Goal: Use online tool/utility: Use online tool/utility

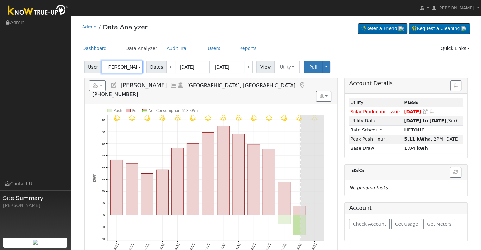
click at [120, 67] on input "[PERSON_NAME]" at bounding box center [121, 67] width 41 height 13
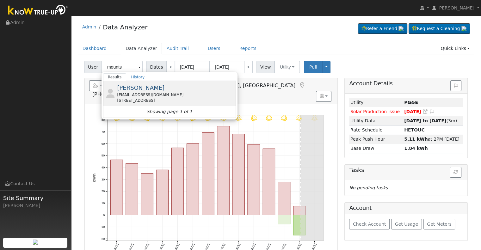
click at [149, 90] on span "[PERSON_NAME]" at bounding box center [140, 87] width 47 height 7
type input "[PERSON_NAME]"
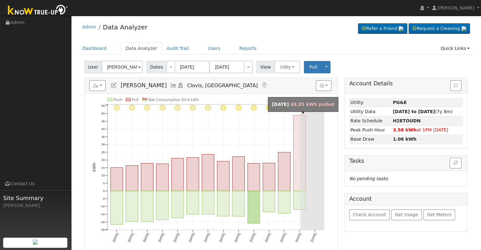
click at [297, 169] on rect "onclick=""" at bounding box center [299, 153] width 12 height 76
type input "[DATE]"
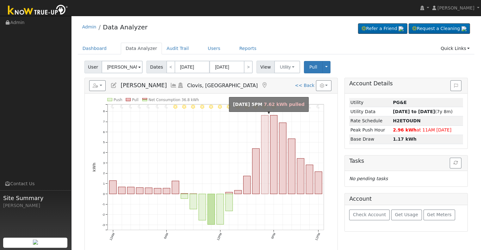
scroll to position [32, 0]
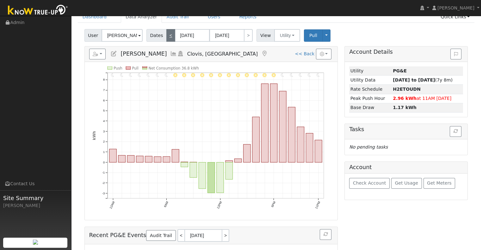
click at [168, 40] on link "<" at bounding box center [170, 35] width 9 height 13
type input "[DATE]"
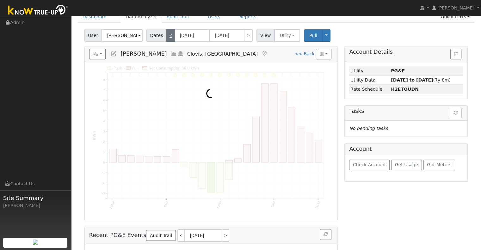
scroll to position [0, 0]
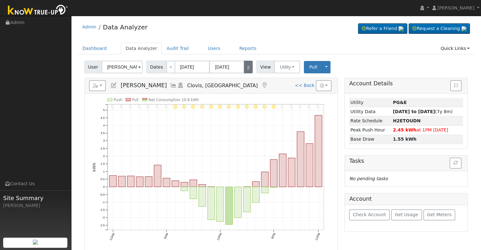
click at [244, 69] on link ">" at bounding box center [248, 67] width 9 height 13
type input "[DATE]"
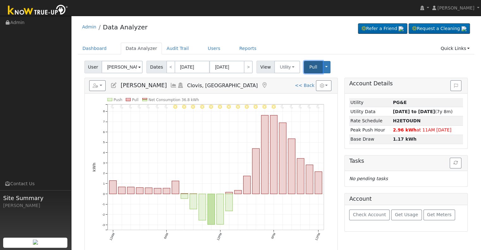
click at [307, 62] on button "Pull" at bounding box center [313, 67] width 19 height 12
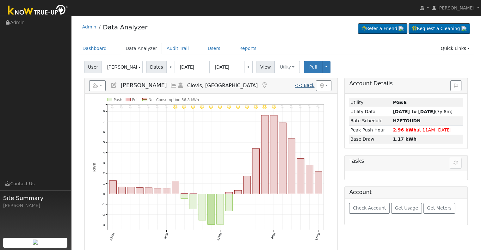
click at [307, 84] on link "<< Back" at bounding box center [305, 85] width 20 height 5
type input "[DATE]"
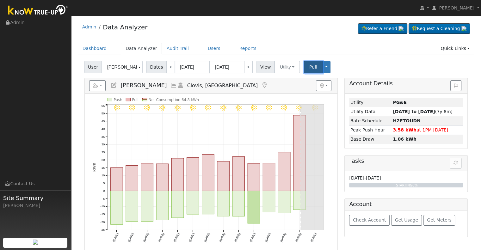
click at [309, 67] on span "Pull" at bounding box center [313, 66] width 8 height 5
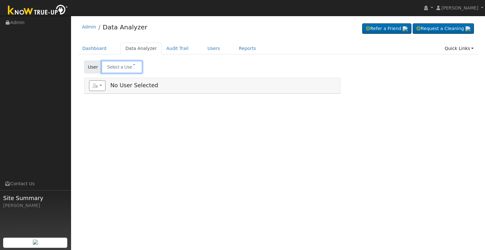
type input "[PERSON_NAME]"
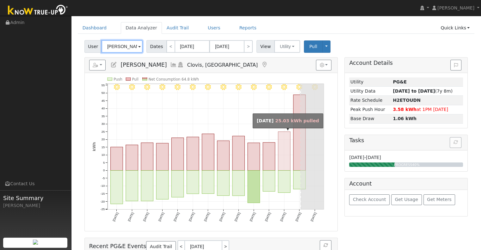
scroll to position [32, 0]
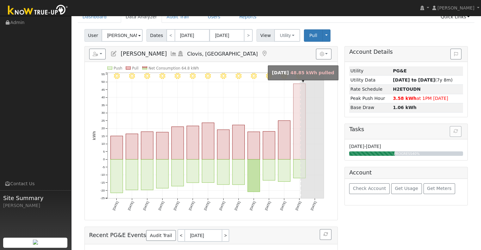
click at [295, 144] on rect "onclick=""" at bounding box center [299, 122] width 12 height 76
type input "[DATE]"
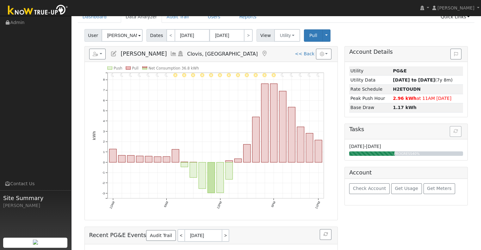
scroll to position [0, 0]
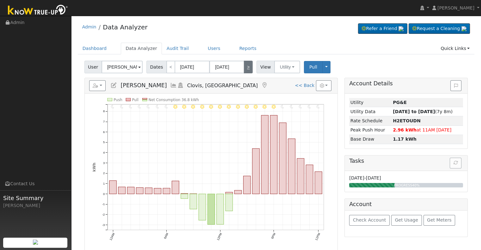
click at [244, 69] on link ">" at bounding box center [248, 67] width 9 height 13
type input "[DATE]"
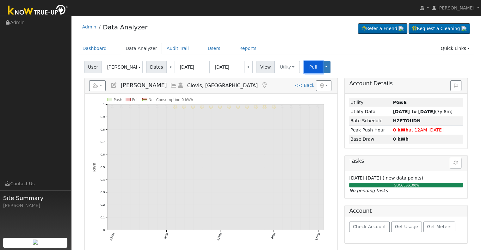
click at [309, 67] on span "Pull" at bounding box center [313, 66] width 8 height 5
